Goal: Task Accomplishment & Management: Manage account settings

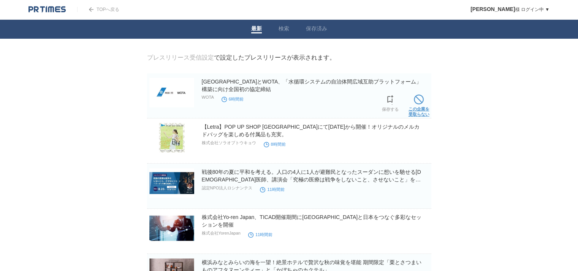
click at [423, 114] on link "この企業を 受取らない" at bounding box center [418, 105] width 21 height 24
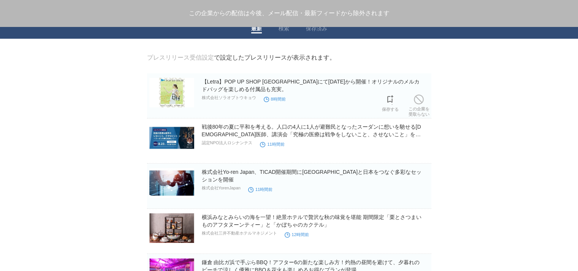
click at [423, 114] on link "この企業を 受取らない" at bounding box center [418, 105] width 21 height 24
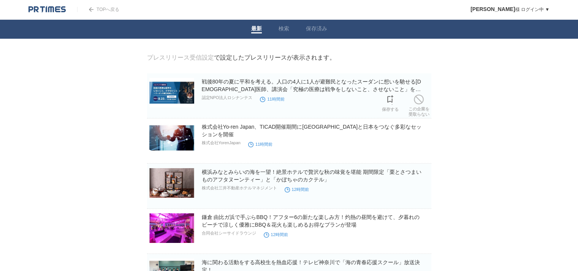
click at [423, 114] on link "この企業を 受取らない" at bounding box center [418, 105] width 21 height 24
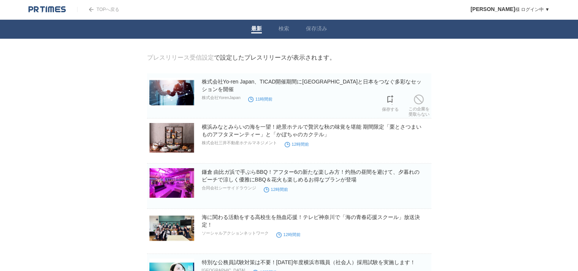
click at [423, 114] on link "この企業を 受取らない" at bounding box center [418, 105] width 21 height 24
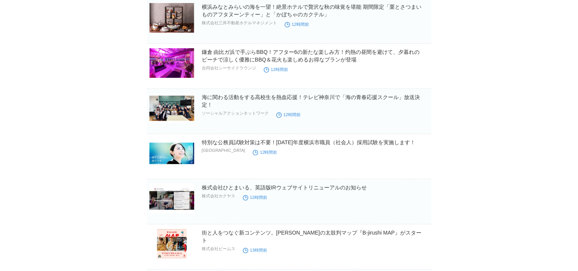
scroll to position [76, 0]
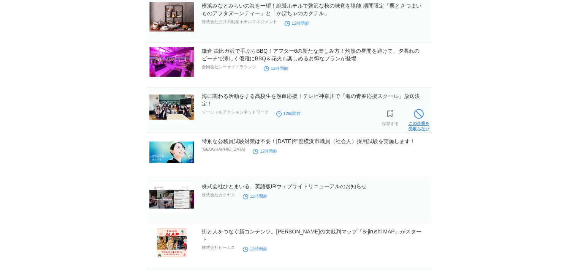
click at [416, 130] on link "この企業を 受取らない" at bounding box center [418, 119] width 21 height 24
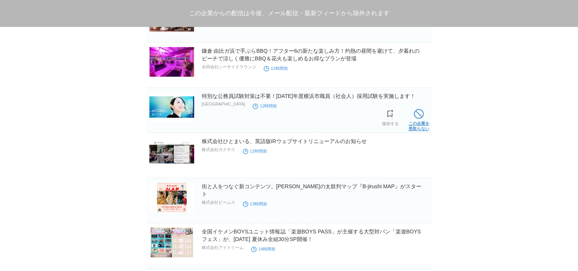
scroll to position [114, 0]
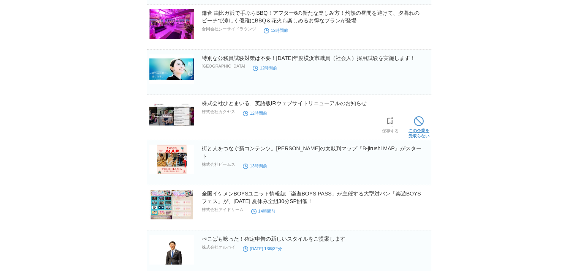
click at [412, 135] on link "この企業を 受取らない" at bounding box center [418, 126] width 21 height 24
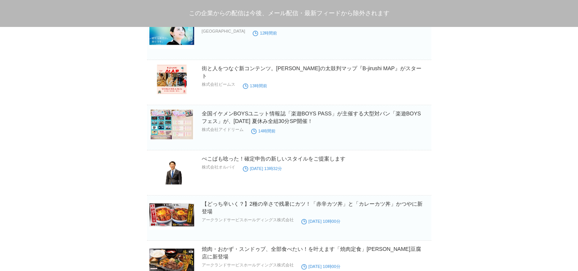
scroll to position [152, 0]
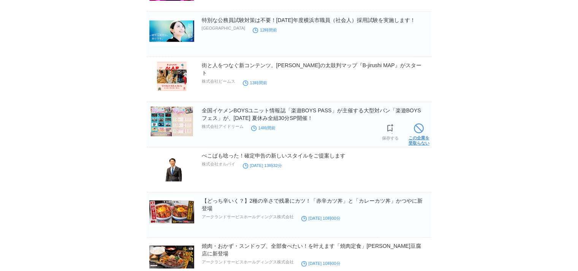
click at [421, 144] on link "この企業を 受取らない" at bounding box center [418, 134] width 21 height 24
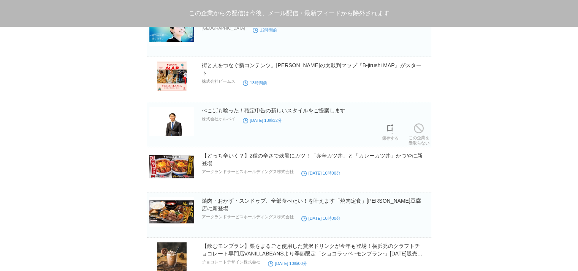
click at [421, 144] on link "この企業を 受取らない" at bounding box center [418, 134] width 21 height 24
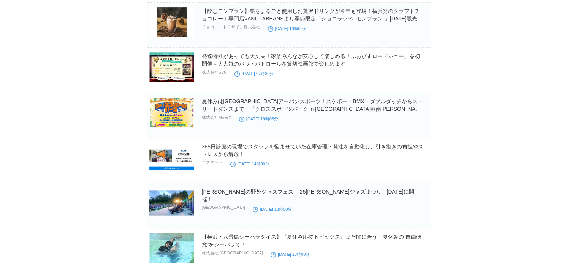
scroll to position [380, 0]
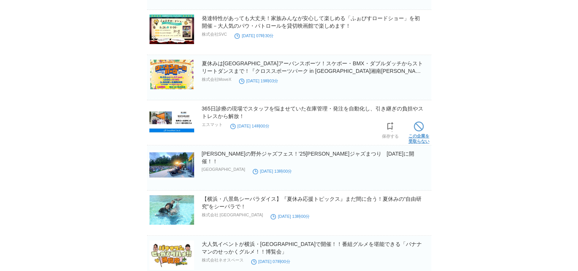
click at [422, 134] on link "この企業を 受取らない" at bounding box center [418, 132] width 21 height 24
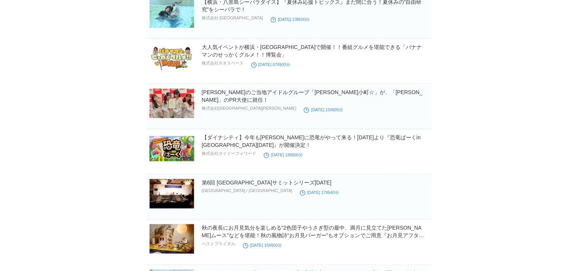
scroll to position [570, 0]
